Goal: Information Seeking & Learning: Learn about a topic

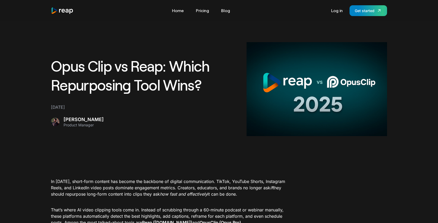
scroll to position [134, 0]
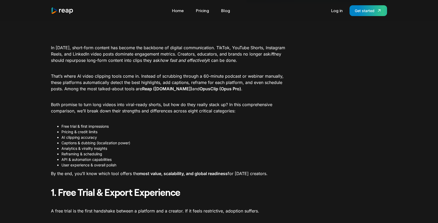
click at [59, 10] on img "home" at bounding box center [62, 10] width 23 height 7
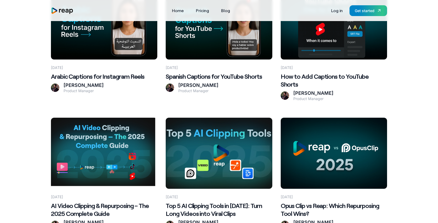
scroll to position [218, 0]
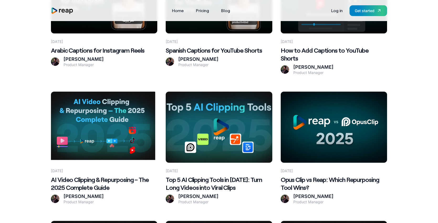
click at [312, 175] on h2 "Opus Clip vs Reap: Which Repurposing Tool Wins?" at bounding box center [334, 183] width 106 height 16
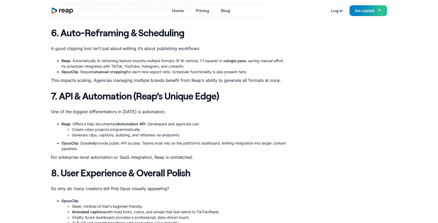
scroll to position [702, 0]
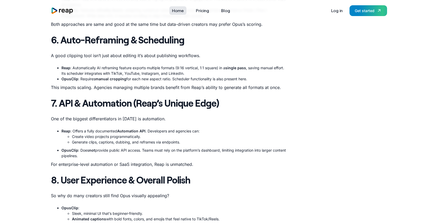
click at [182, 10] on link "Home" at bounding box center [178, 10] width 17 height 8
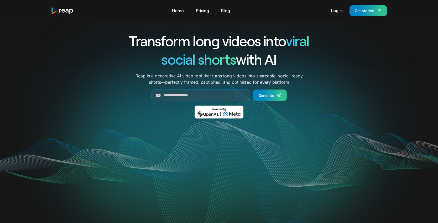
click at [226, 11] on link "Blog" at bounding box center [226, 10] width 14 height 8
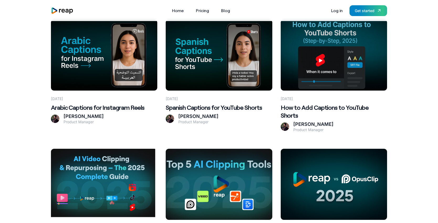
scroll to position [162, 0]
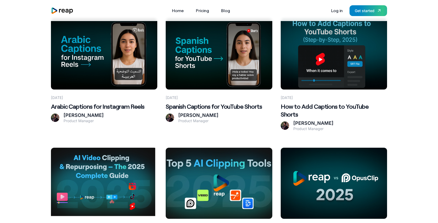
click at [333, 195] on Wins\? at bounding box center [334, 182] width 106 height 71
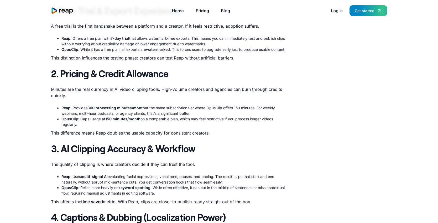
scroll to position [302, 0]
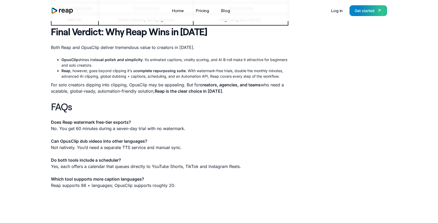
scroll to position [1121, 0]
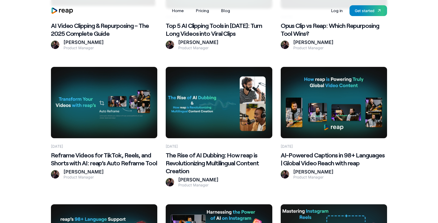
scroll to position [374, 0]
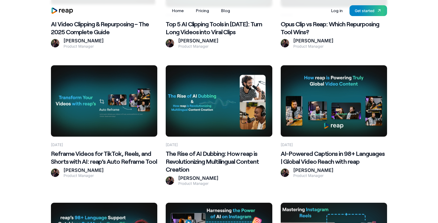
click at [318, 149] on h2 "AI-Powered Captions in 98+ Languages | Global Video Reach with reap" at bounding box center [334, 157] width 106 height 16
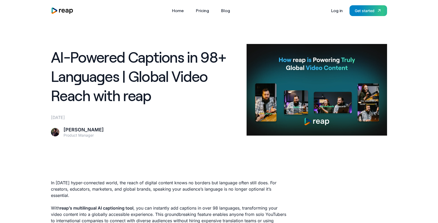
scroll to position [24, 0]
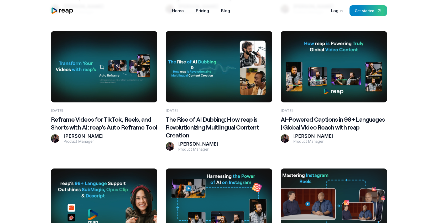
scroll to position [411, 0]
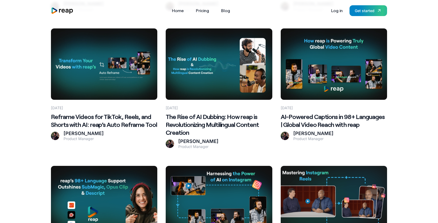
click at [192, 117] on h2 "The Rise of AI Dubbing: How reap is Revolutionizing Multilingual Content Creati…" at bounding box center [219, 125] width 106 height 24
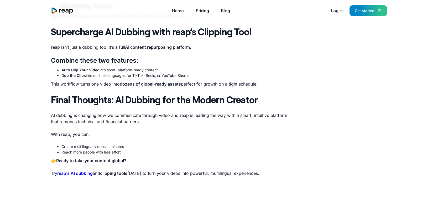
scroll to position [633, 0]
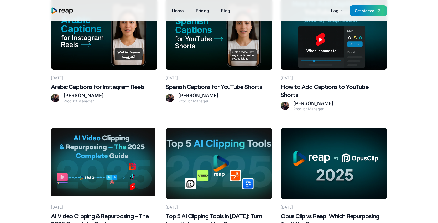
scroll to position [147, 0]
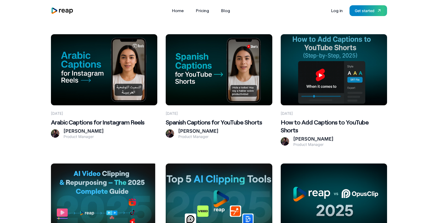
click at [296, 92] on at bounding box center [334, 69] width 106 height 71
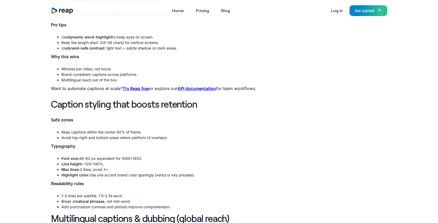
scroll to position [834, 0]
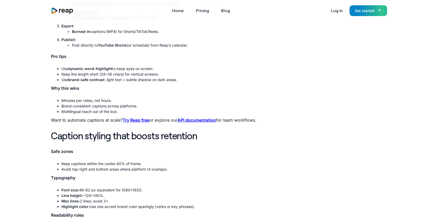
drag, startPoint x: 123, startPoint y: 119, endPoint x: 267, endPoint y: 120, distance: 144.3
click at [267, 120] on p "Want to automate captions at scale? Try Reap free or explore our API documentat…" at bounding box center [170, 120] width 238 height 6
copy p "Try Reap free or explore our API documentation for team workflows."
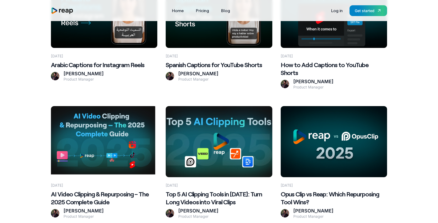
scroll to position [206, 0]
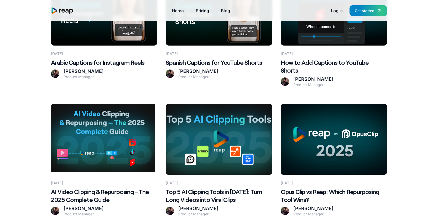
click at [295, 120] on Wins\? at bounding box center [334, 139] width 106 height 71
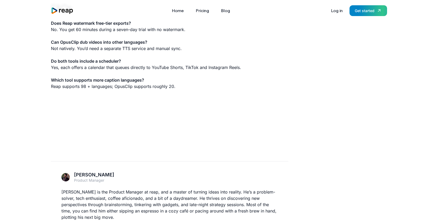
scroll to position [1235, 0]
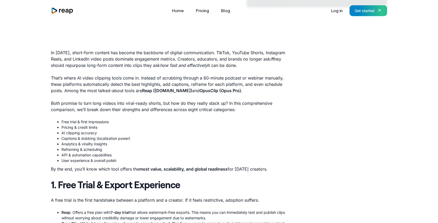
scroll to position [142, 0]
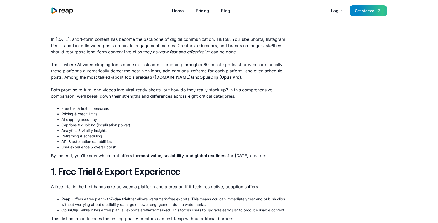
click at [153, 77] on strong "Reap (reap.video)" at bounding box center [167, 76] width 50 height 5
click at [155, 77] on strong "Reap (reap.video)" at bounding box center [167, 76] width 50 height 5
click at [66, 9] on img "home" at bounding box center [62, 10] width 23 height 7
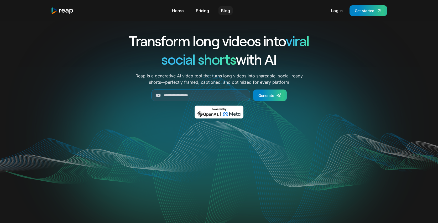
click at [225, 9] on link "Blog" at bounding box center [226, 10] width 14 height 8
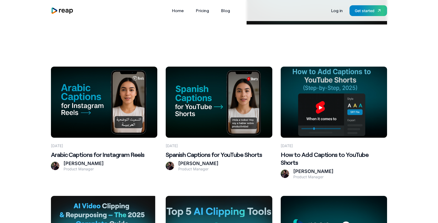
scroll to position [130, 0]
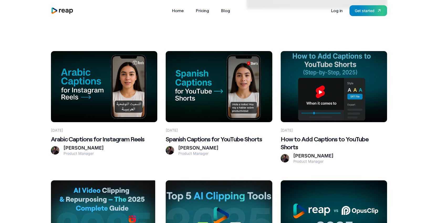
click at [331, 180] on Wins\? at bounding box center [334, 215] width 106 height 71
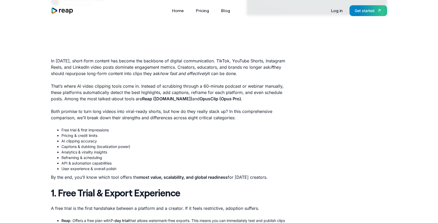
scroll to position [124, 0]
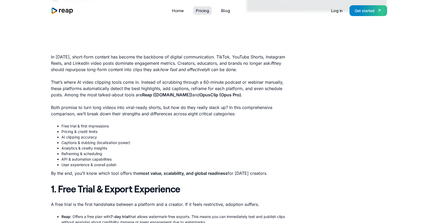
click at [202, 9] on link "Pricing" at bounding box center [202, 10] width 18 height 8
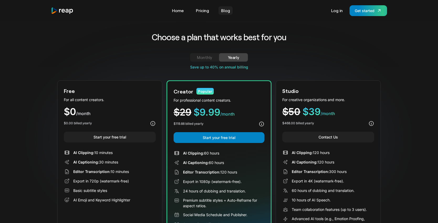
click at [222, 11] on link "Blog" at bounding box center [226, 10] width 14 height 8
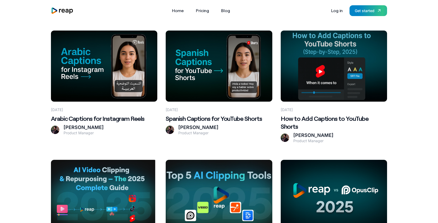
scroll to position [236, 0]
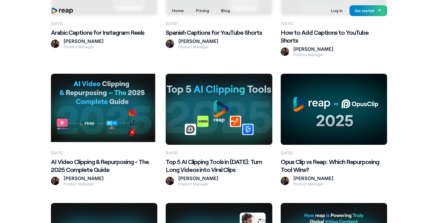
click at [296, 79] on Wins\? at bounding box center [334, 109] width 106 height 71
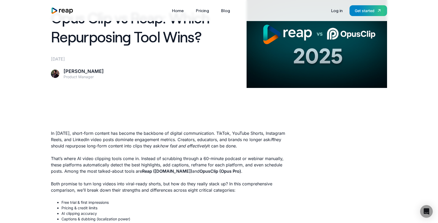
scroll to position [90, 0]
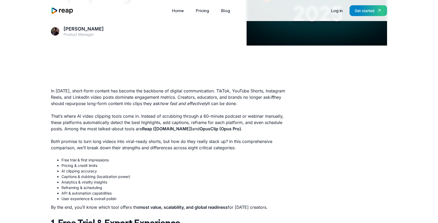
click at [220, 129] on strong "OpusClip (Opus Pro)" at bounding box center [221, 128] width 42 height 5
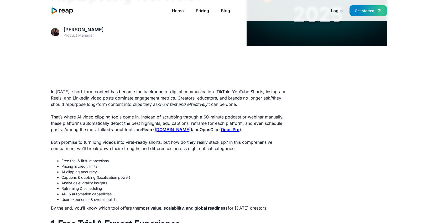
click at [221, 128] on strong "Opus Pro" at bounding box center [230, 129] width 19 height 5
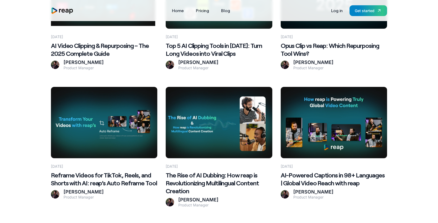
scroll to position [377, 0]
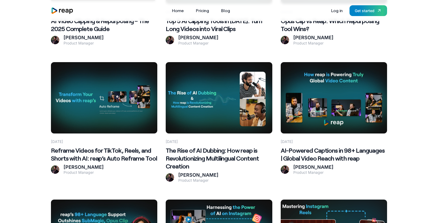
click at [320, 146] on h2 "AI-Powered Captions in 98+ Languages | Global Video Reach with reap" at bounding box center [334, 154] width 106 height 16
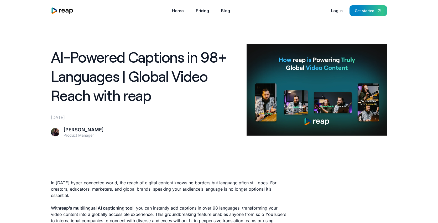
scroll to position [26, 0]
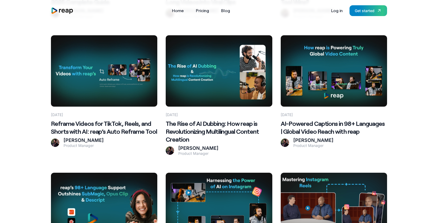
scroll to position [402, 0]
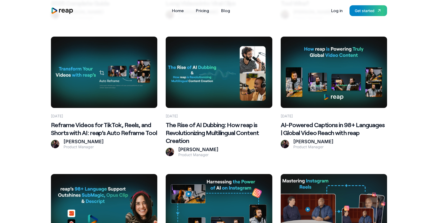
click at [203, 121] on h2 "The Rise of AI Dubbing: How reap is Revolutionizing Multilingual Content Creati…" at bounding box center [219, 133] width 106 height 24
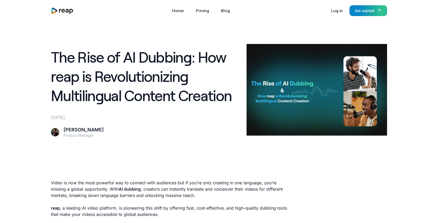
click at [150, 68] on h1 "The Rise of AI Dubbing: How reap is Revolutionizing Multilingual Content Creati…" at bounding box center [146, 75] width 190 height 57
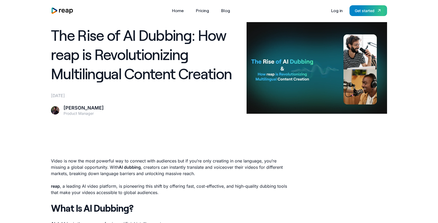
scroll to position [50, 0]
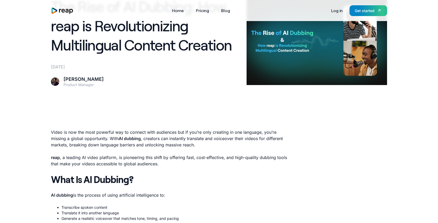
click at [64, 7] on img "home" at bounding box center [62, 10] width 23 height 7
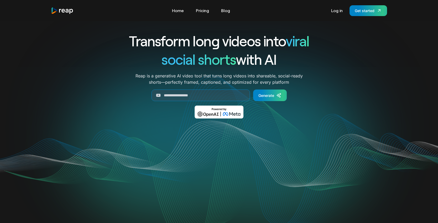
click at [226, 16] on div "Tools Link Five Link Six Link Seven Business Link Five Link Six Link Seven Home…" at bounding box center [219, 10] width 336 height 11
click at [226, 9] on link "Blog" at bounding box center [226, 10] width 14 height 8
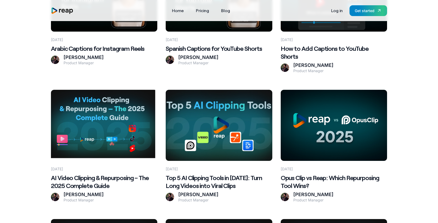
scroll to position [224, 0]
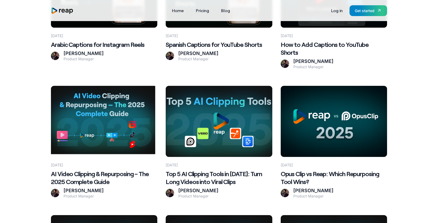
click at [303, 170] on h2 "Opus Clip vs Reap: Which Repurposing Tool Wins?" at bounding box center [334, 178] width 106 height 16
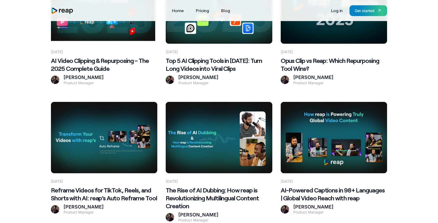
scroll to position [392, 0]
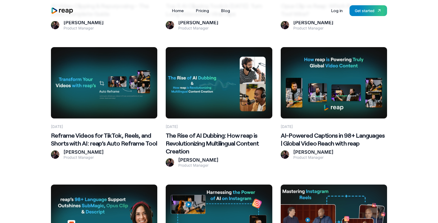
click at [297, 131] on h2 "AI-Powered Captions in 98+ Languages | Global Video Reach with reap" at bounding box center [334, 139] width 106 height 16
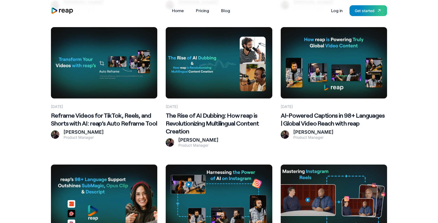
scroll to position [393, 0]
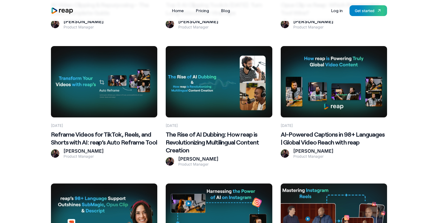
click at [188, 131] on h2 "The Rise of AI Dubbing: How reap is Revolutionizing Multilingual Content Creati…" at bounding box center [219, 142] width 106 height 24
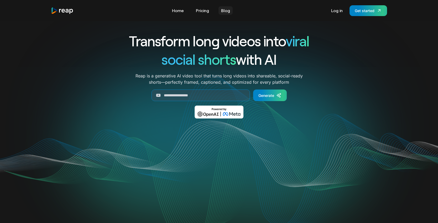
click at [228, 12] on link "Blog" at bounding box center [226, 10] width 14 height 8
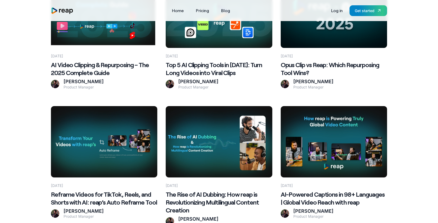
scroll to position [336, 0]
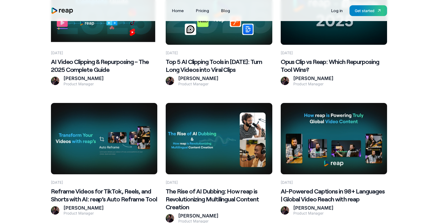
click at [294, 190] on h2 "AI-Powered Captions in 98+ Languages | Global Video Reach with reap" at bounding box center [334, 195] width 106 height 16
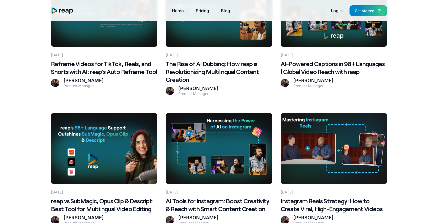
scroll to position [469, 0]
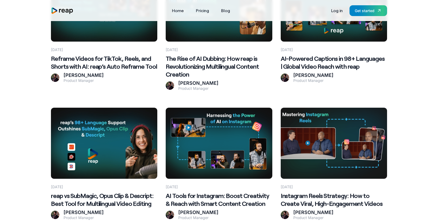
click at [107, 191] on h2 "reap vs SubMagic, Opus Clip & Descript: Best Tool for Multilingual Video Editing" at bounding box center [104, 199] width 106 height 16
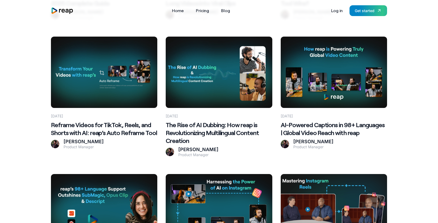
click at [198, 128] on h2 "The Rise of AI Dubbing: How reap is Revolutionizing Multilingual Content Creati…" at bounding box center [219, 133] width 106 height 24
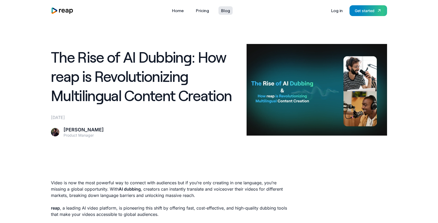
click at [224, 12] on link "Blog" at bounding box center [226, 10] width 14 height 8
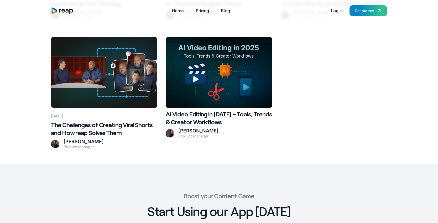
scroll to position [1137, 0]
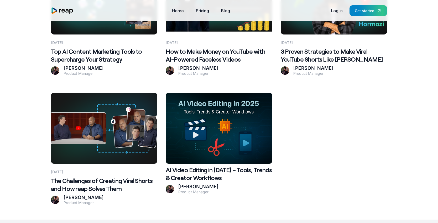
click at [226, 137] on Workflows at bounding box center [219, 128] width 106 height 71
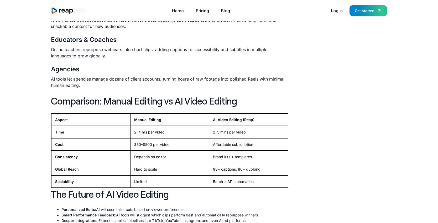
scroll to position [599, 0]
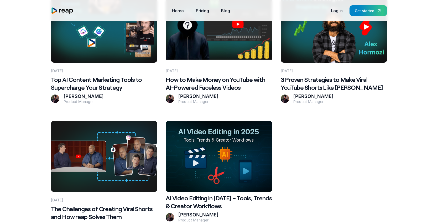
click at [121, 149] on Them at bounding box center [104, 156] width 106 height 71
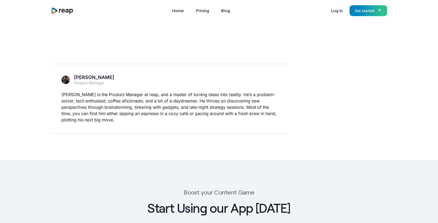
scroll to position [996, 0]
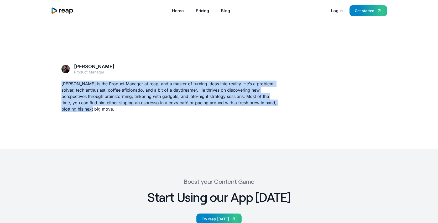
drag, startPoint x: 62, startPoint y: 84, endPoint x: 100, endPoint y: 111, distance: 47.0
click at [100, 111] on p "Sam is the Product Manager at reap, and a master of turning ideas into reality.…" at bounding box center [170, 96] width 217 height 32
copy p "Sam is the Product Manager at reap, and a master of turning ideas into reality.…"
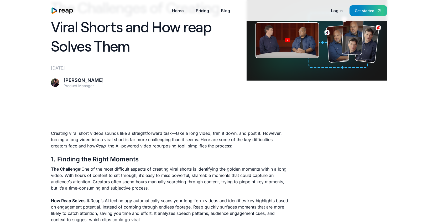
scroll to position [0, 0]
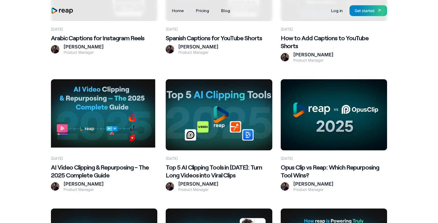
scroll to position [233, 0]
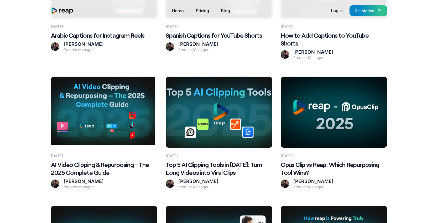
click at [97, 160] on h2 "AI Video Clipping & Repurposing – The 2025 Complete Guide" at bounding box center [104, 168] width 106 height 16
click at [216, 160] on h2 "Top 5 AI Clipping Tools in [DATE]: Turn Long Videos into Viral Clips" at bounding box center [219, 168] width 106 height 16
click at [330, 114] on Wins\? at bounding box center [334, 112] width 106 height 71
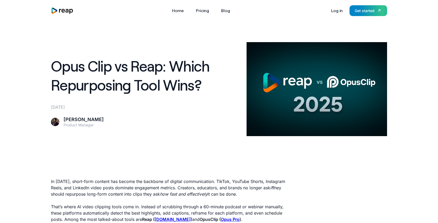
click at [60, 9] on img "home" at bounding box center [62, 10] width 23 height 7
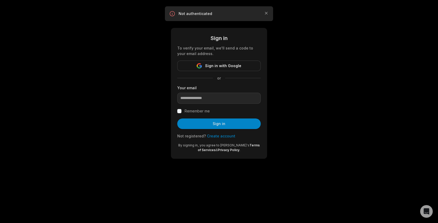
click at [68, 50] on div "Sign in To verify your email, we'll send a code to your email address. Sign in …" at bounding box center [219, 85] width 438 height 171
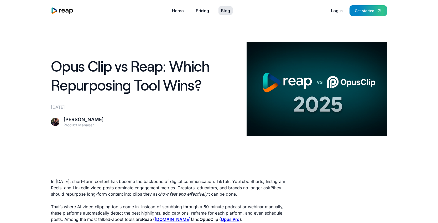
click at [223, 14] on link "Blog" at bounding box center [226, 10] width 14 height 8
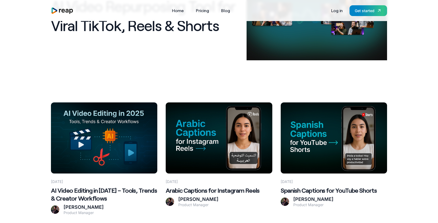
click at [118, 150] on Workflows at bounding box center [104, 137] width 106 height 71
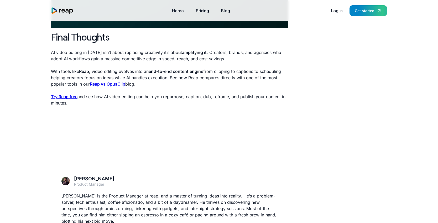
scroll to position [950, 0]
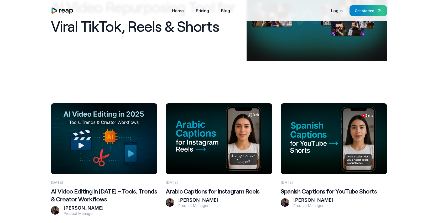
click at [123, 138] on Workflows at bounding box center [104, 138] width 106 height 71
click at [122, 127] on Workflows at bounding box center [104, 138] width 106 height 71
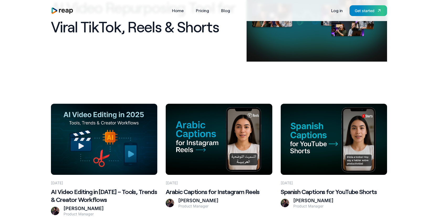
click at [223, 138] on Reels at bounding box center [219, 139] width 106 height 71
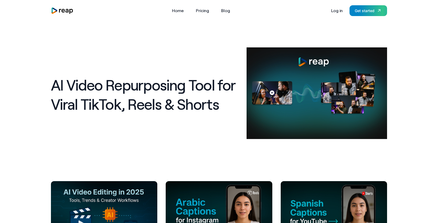
scroll to position [77, 0]
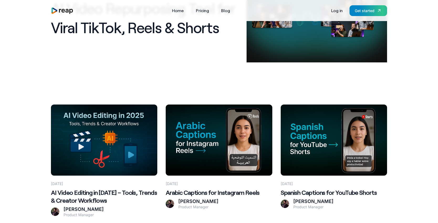
click at [131, 144] on Workflows at bounding box center [104, 139] width 106 height 71
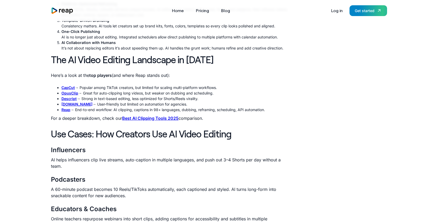
scroll to position [445, 0]
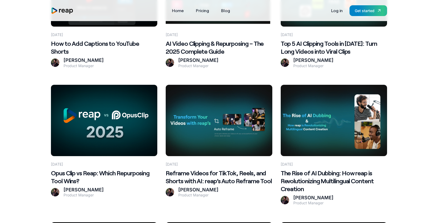
scroll to position [308, 0]
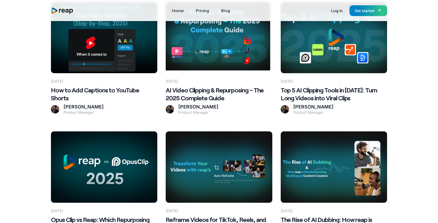
click at [304, 98] on h2 "Top 5 AI Clipping Tools in [DATE]: Turn Long Videos into Viral Clips" at bounding box center [334, 94] width 106 height 16
